Goal: Navigation & Orientation: Find specific page/section

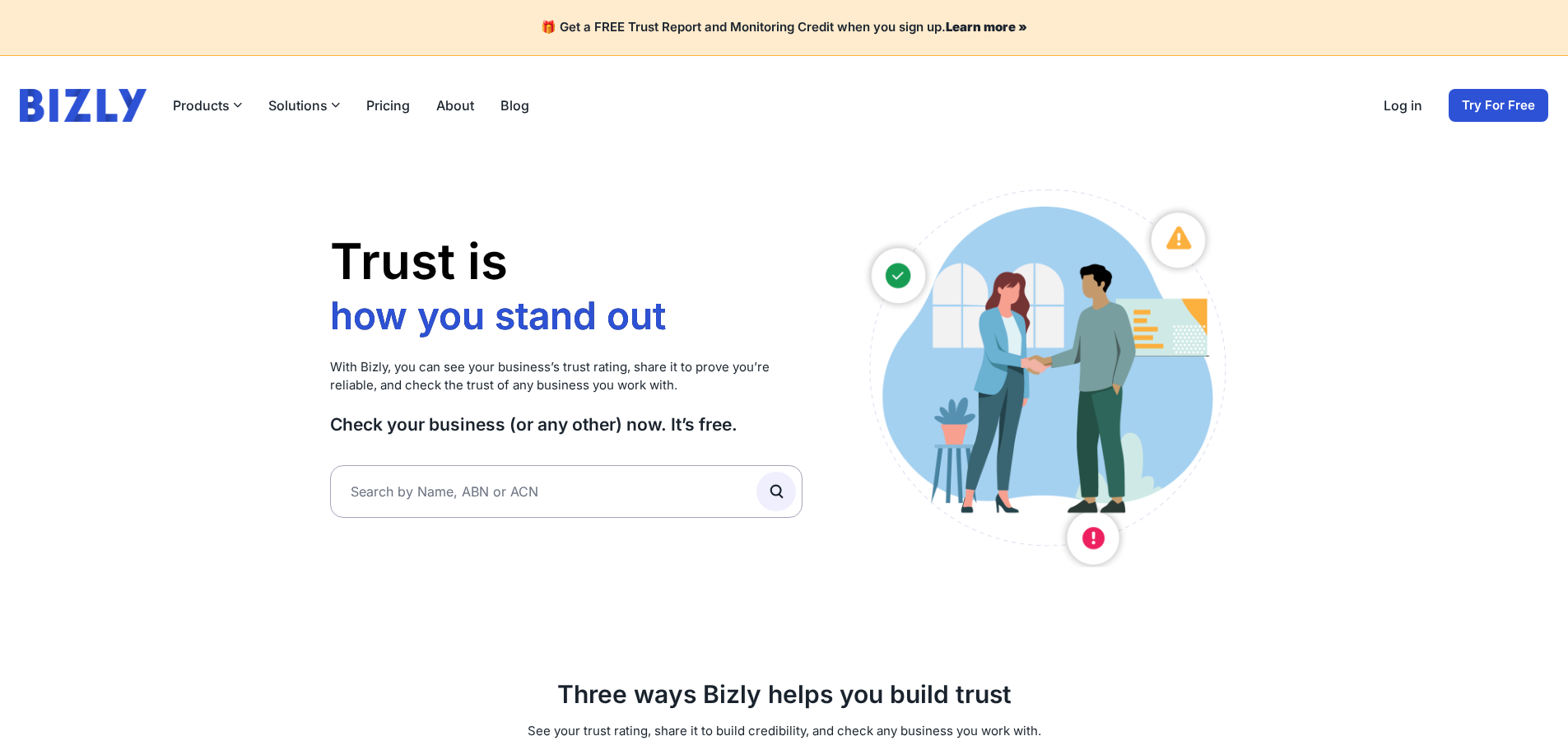
click at [1410, 96] on link "Log in" at bounding box center [1403, 106] width 39 height 20
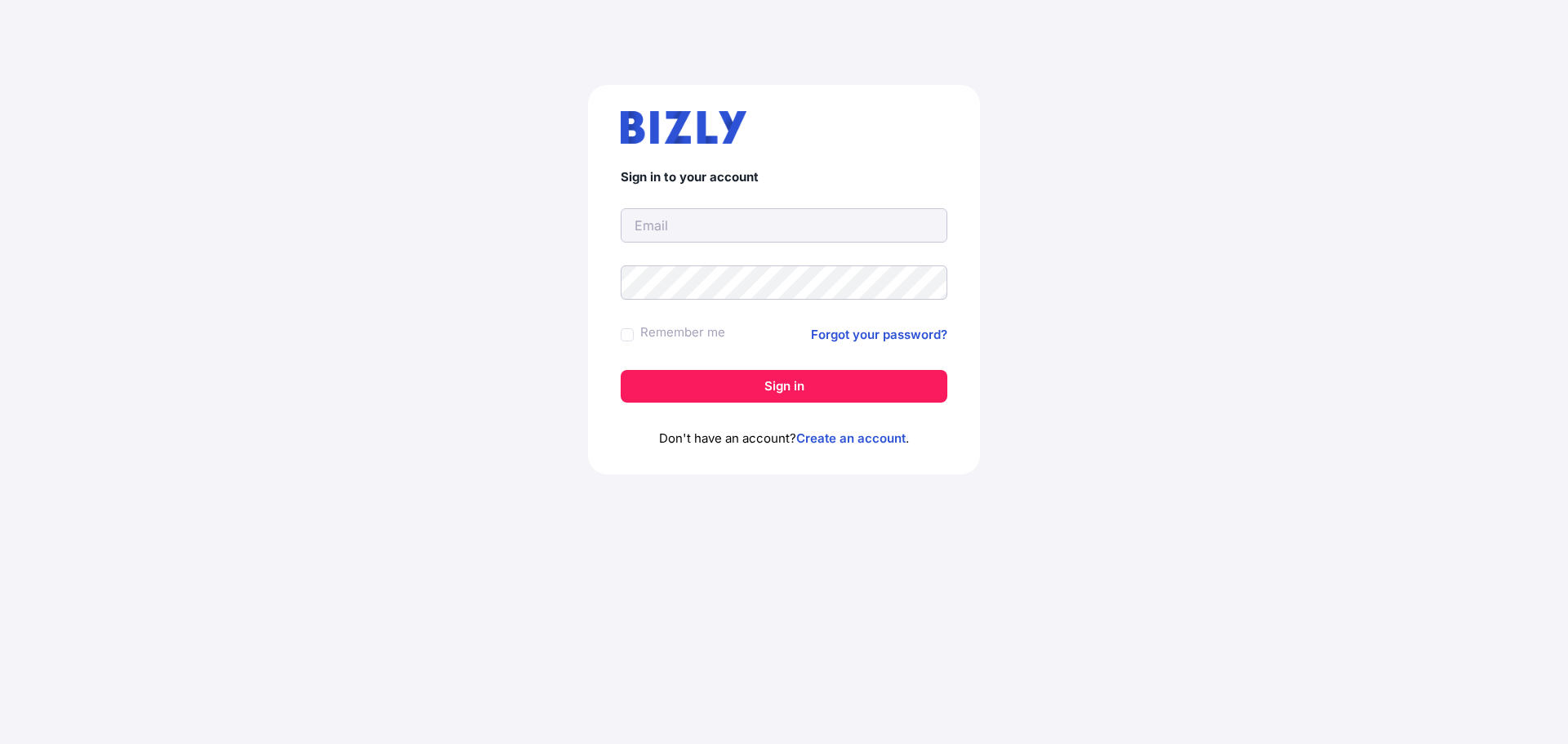
click at [883, 229] on input "text" at bounding box center [784, 224] width 327 height 34
click at [799, 223] on input "text" at bounding box center [784, 224] width 327 height 34
type input "[EMAIL_ADDRESS][DOMAIN_NAME]"
click at [667, 228] on input "[EMAIL_ADDRESS][DOMAIN_NAME]" at bounding box center [784, 224] width 327 height 34
click at [671, 225] on input "[EMAIL_ADDRESS][DOMAIN_NAME]" at bounding box center [784, 224] width 327 height 34
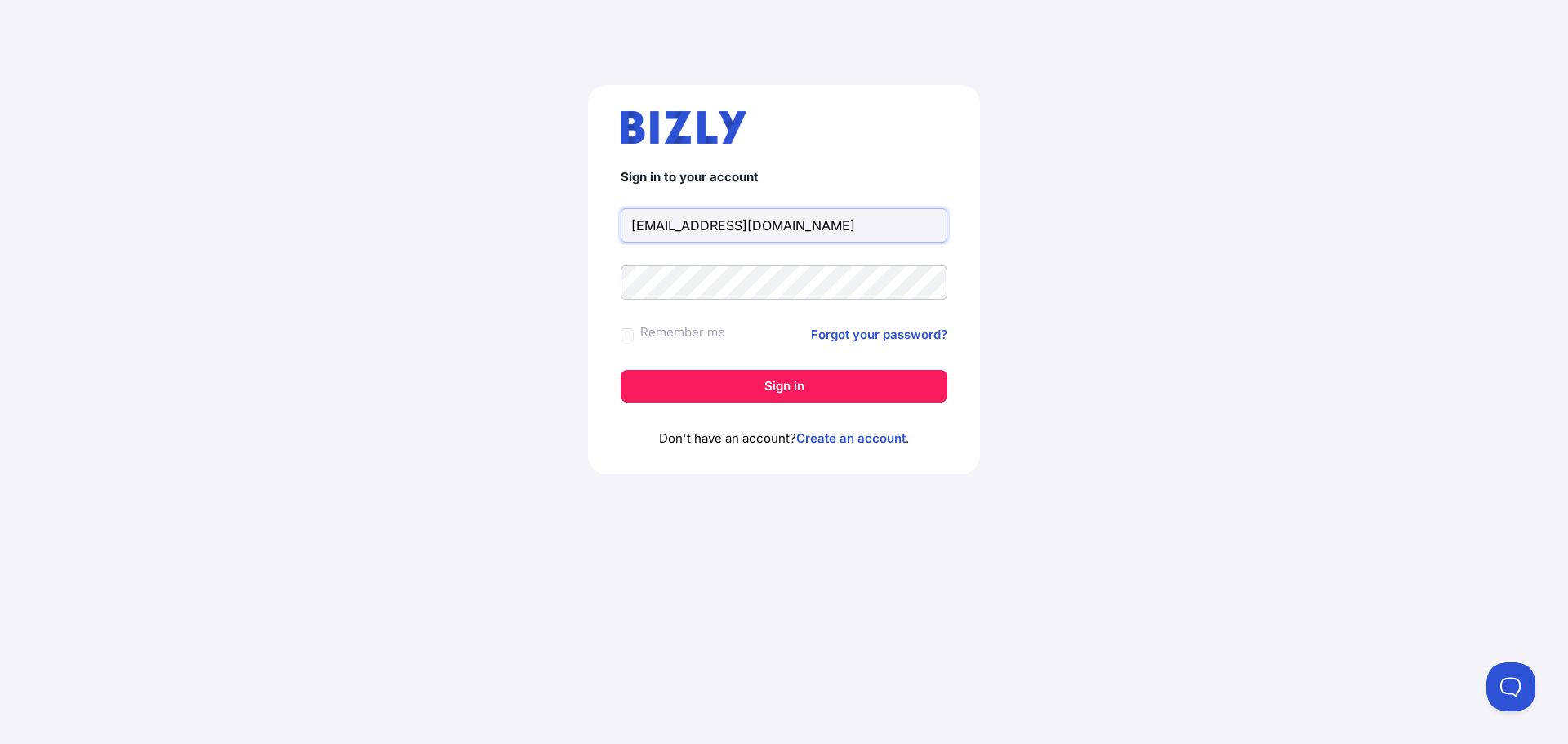
click at [671, 225] on input "[EMAIL_ADDRESS][DOMAIN_NAME]" at bounding box center [784, 224] width 327 height 34
click at [672, 226] on input "text" at bounding box center [784, 224] width 327 height 34
type input "vngoon89@gmail.com"
click at [621, 370] on button "Sign in" at bounding box center [784, 386] width 327 height 32
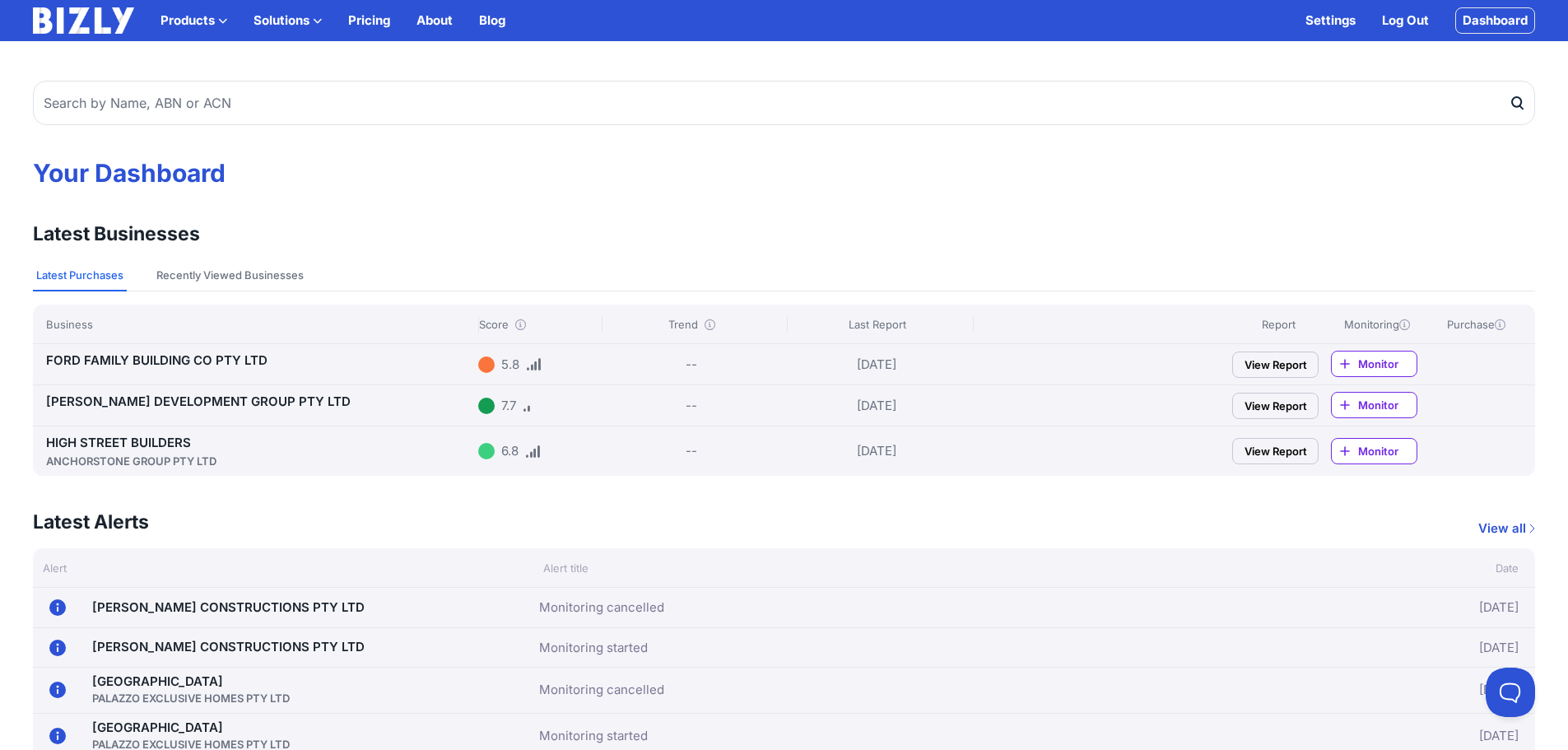
click at [155, 444] on link "HIGH STREET BUILDERS ANCHORSTONE GROUP PTY LTD" at bounding box center [259, 451] width 426 height 34
click at [237, 402] on link "[PERSON_NAME] DEVELOPMENT GROUP PTY LTD" at bounding box center [198, 401] width 304 height 16
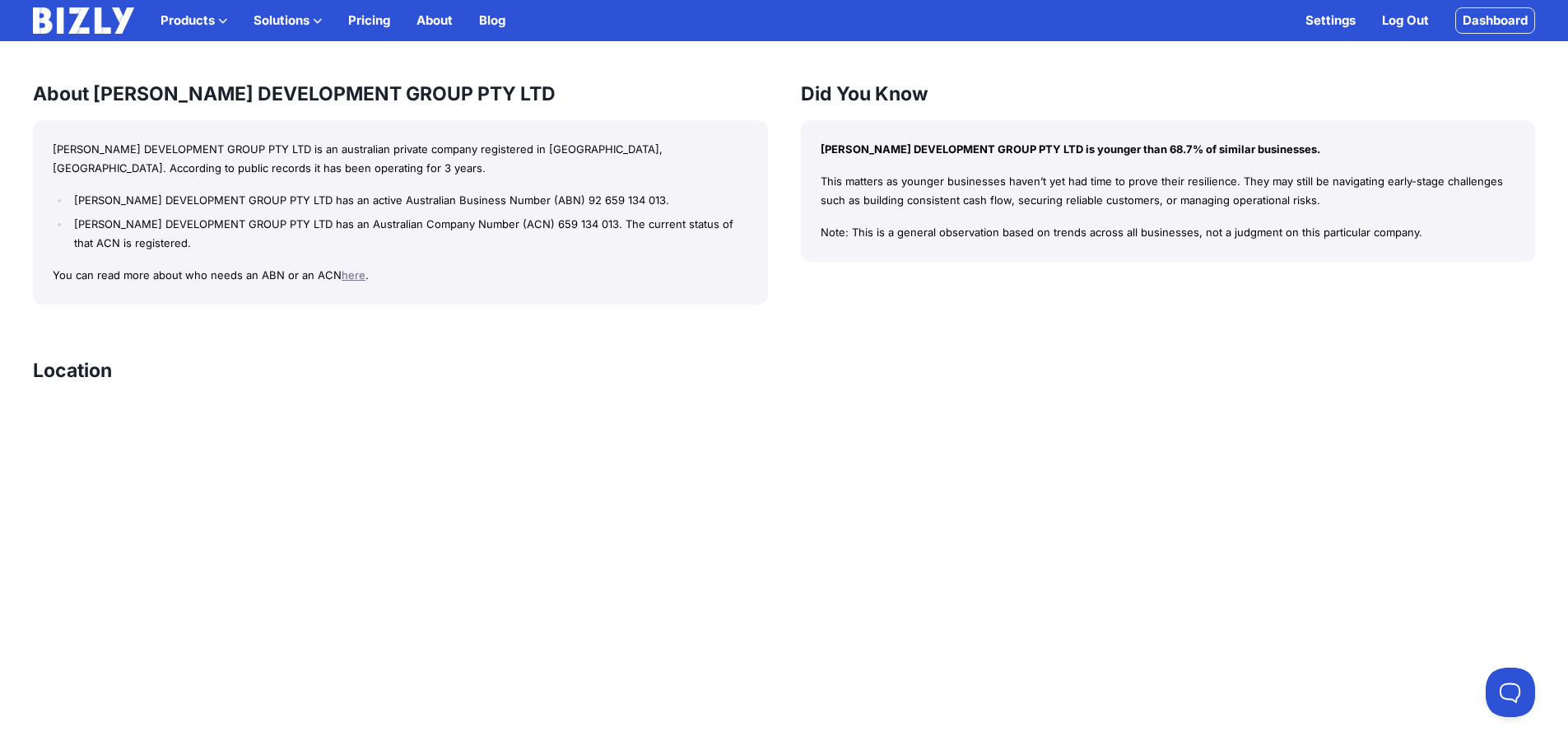
scroll to position [1399, 0]
